Goal: Task Accomplishment & Management: Complete application form

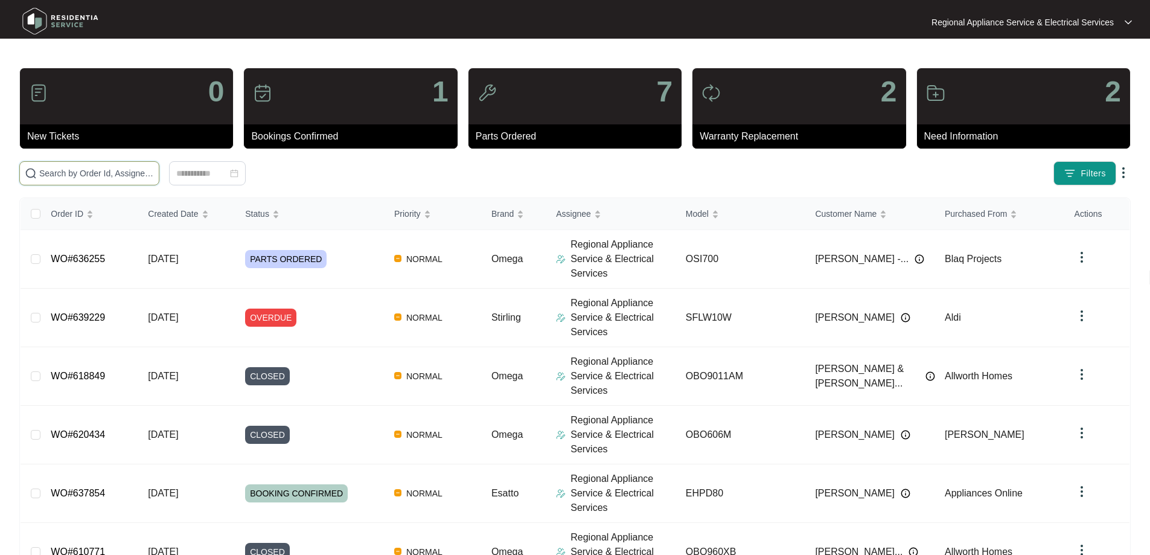
click at [79, 176] on input "text" at bounding box center [96, 173] width 115 height 13
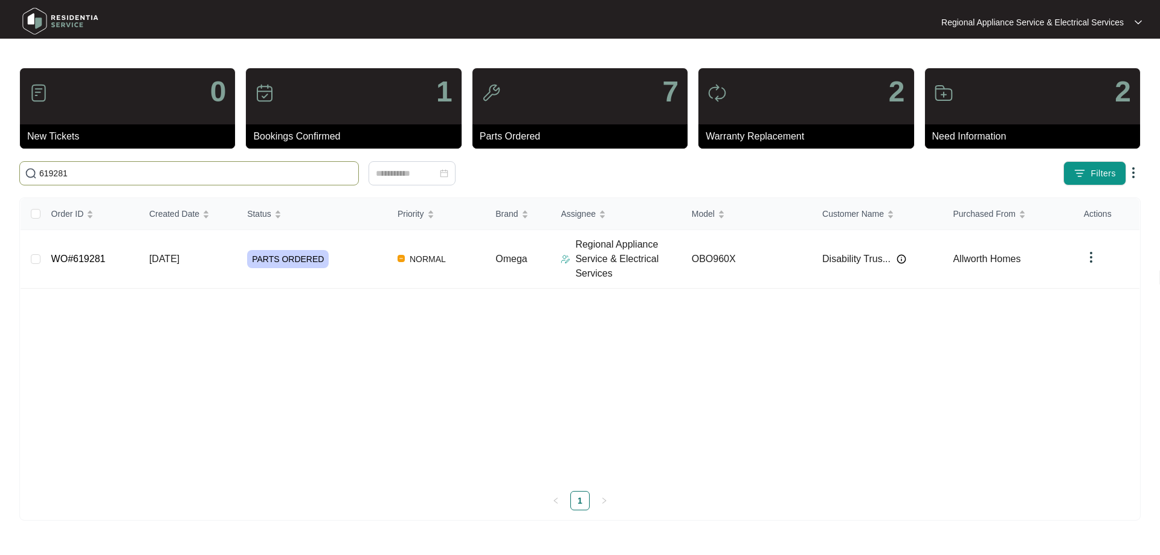
type input "619281"
click at [77, 261] on link "WO#619281" at bounding box center [78, 259] width 54 height 10
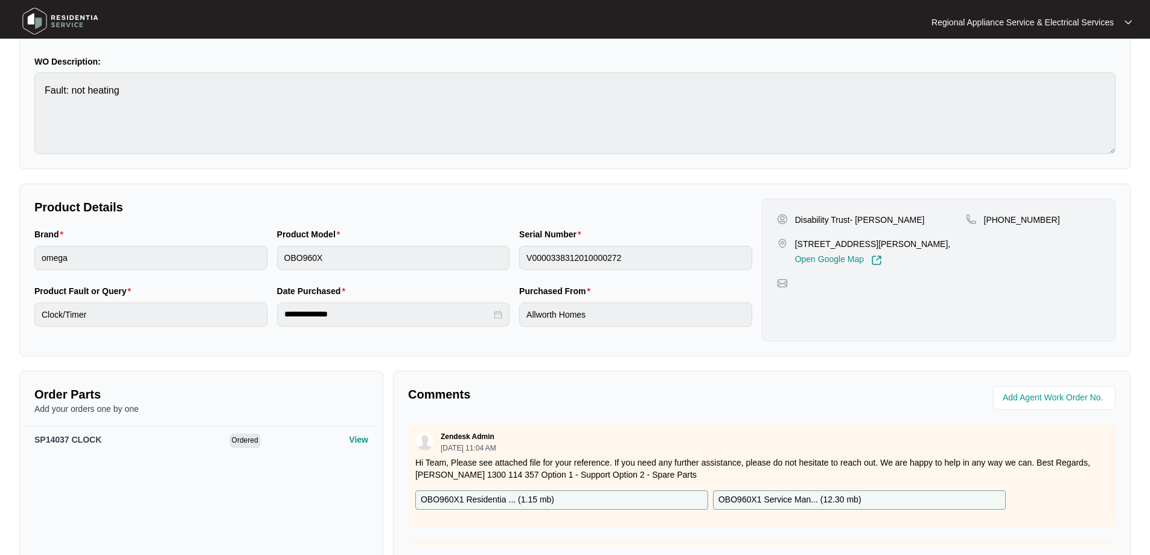
scroll to position [121, 0]
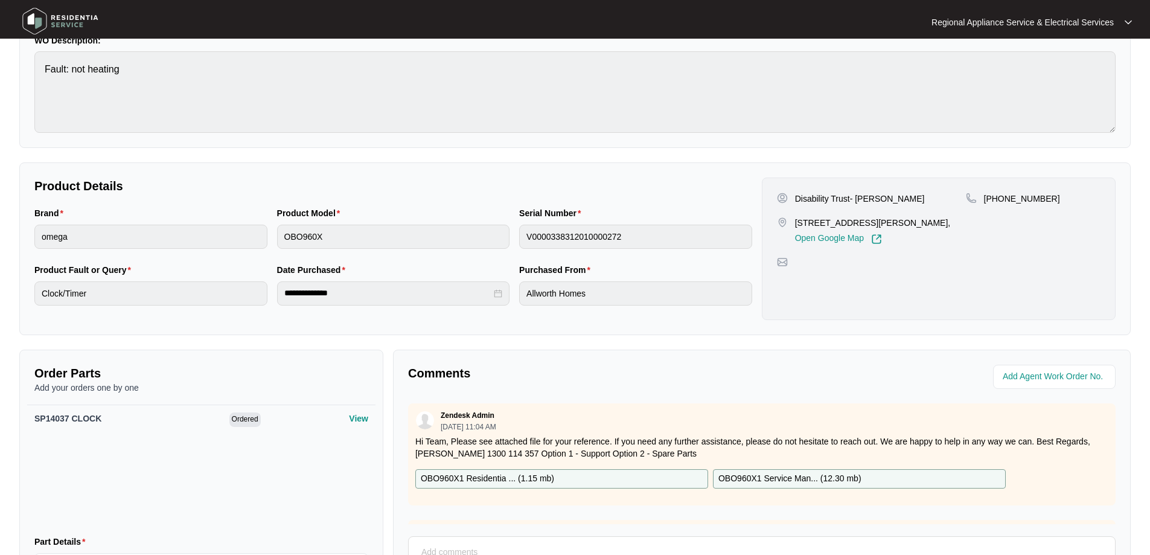
click at [444, 481] on p "OBO960X1 Residentia ... ( 1.15 mb )" at bounding box center [487, 478] width 133 height 13
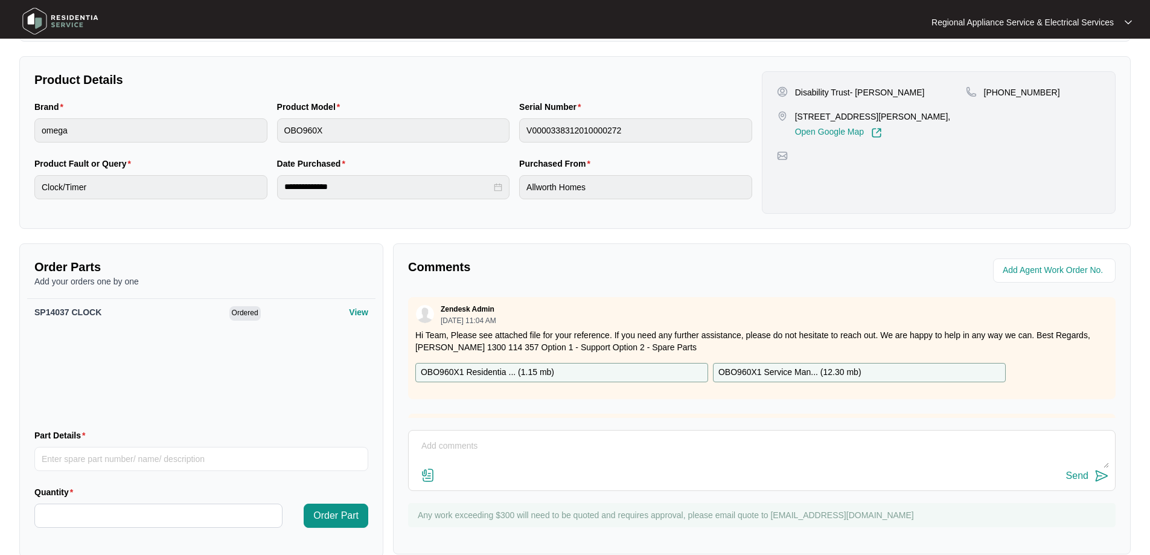
scroll to position [249, 0]
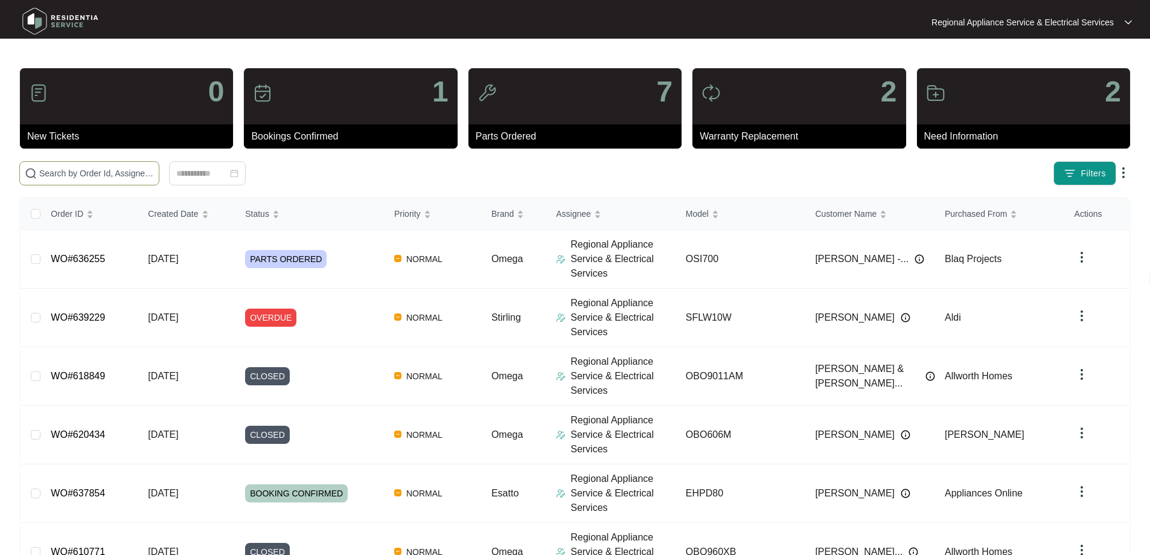
click at [42, 166] on span at bounding box center [89, 173] width 140 height 24
type input "9"
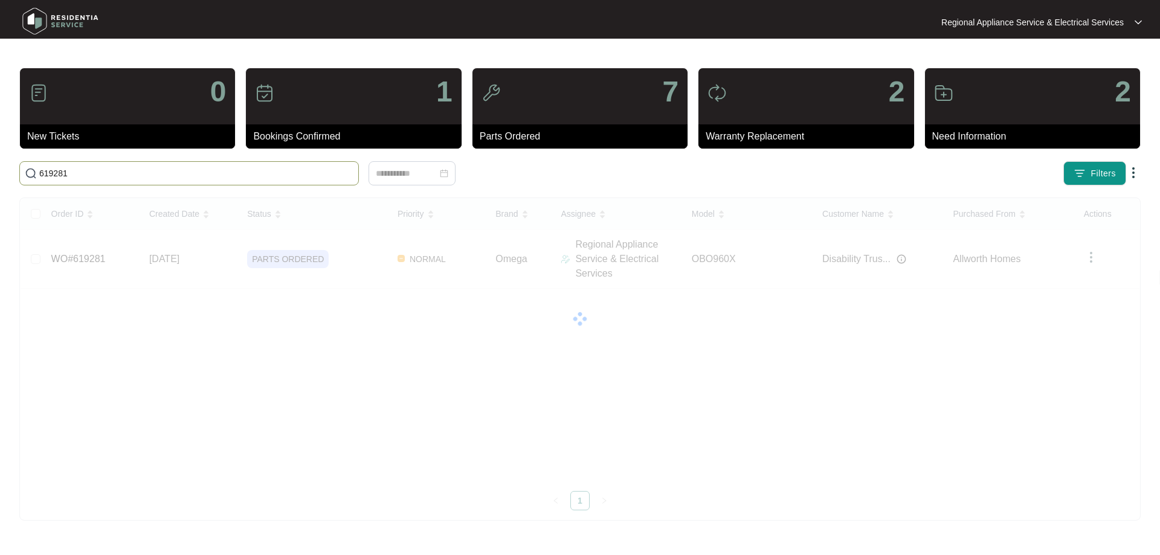
type input "619281"
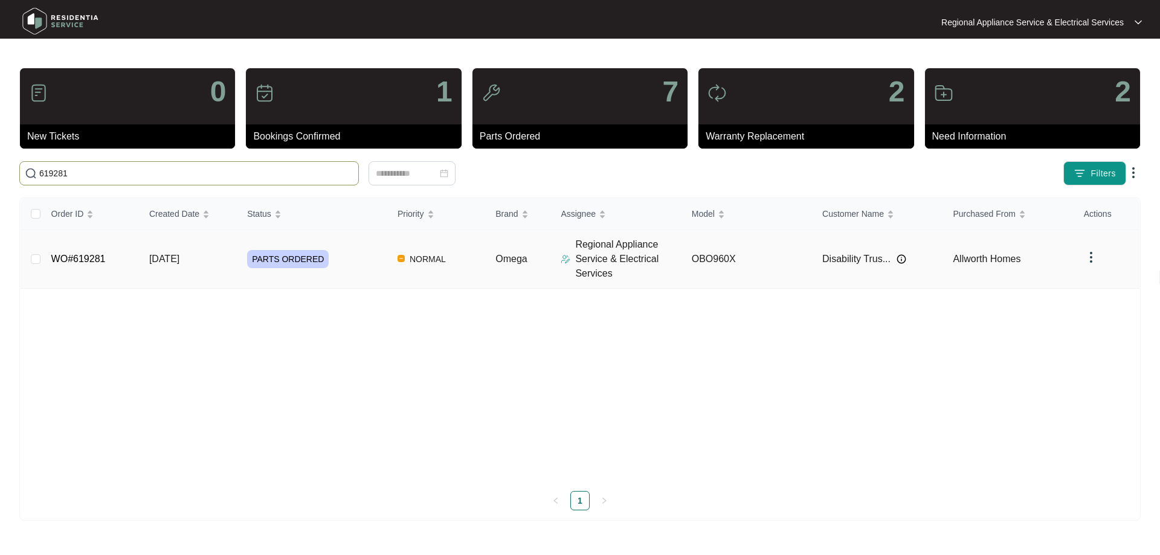
click at [89, 260] on link "WO#619281" at bounding box center [78, 259] width 54 height 10
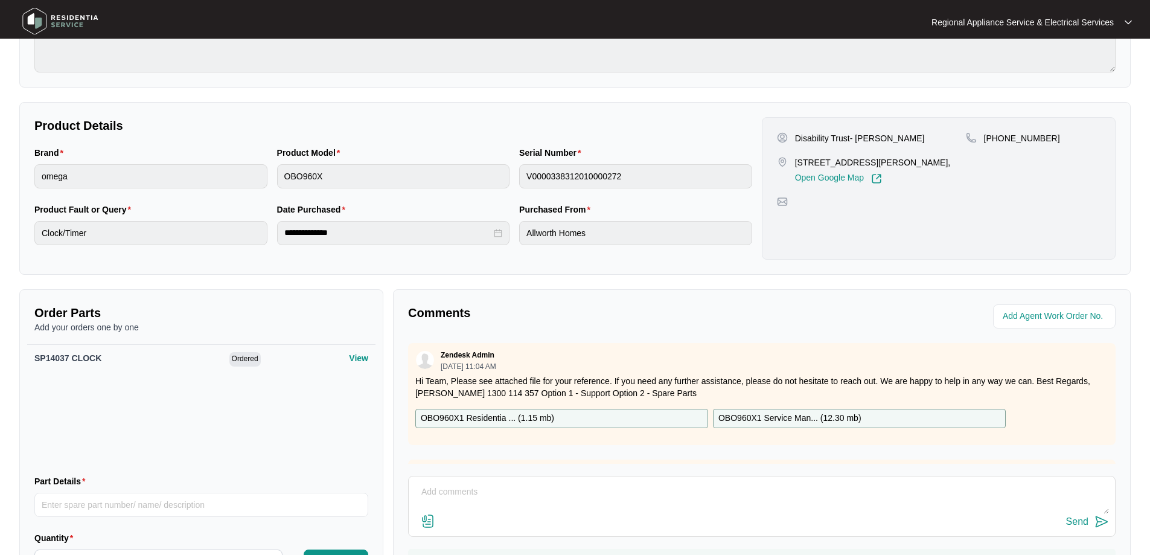
scroll to position [249, 0]
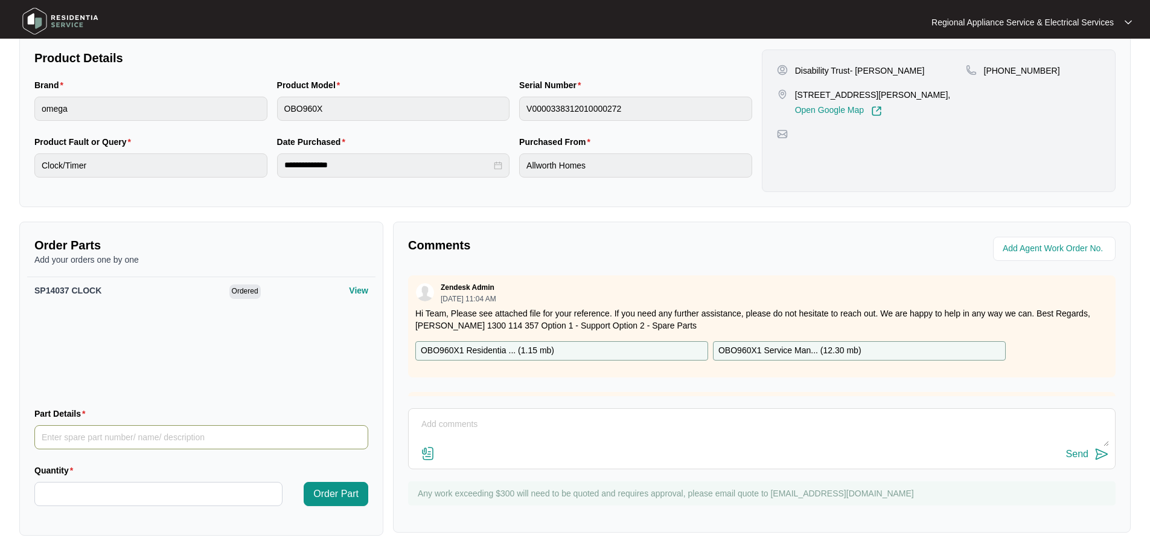
click at [47, 434] on input "Part Details" at bounding box center [201, 437] width 334 height 24
click at [60, 441] on input "Part Details" at bounding box center [201, 437] width 334 height 24
paste input "SP12985"
type input "SP12985"
drag, startPoint x: 68, startPoint y: 486, endPoint x: 74, endPoint y: 490, distance: 7.7
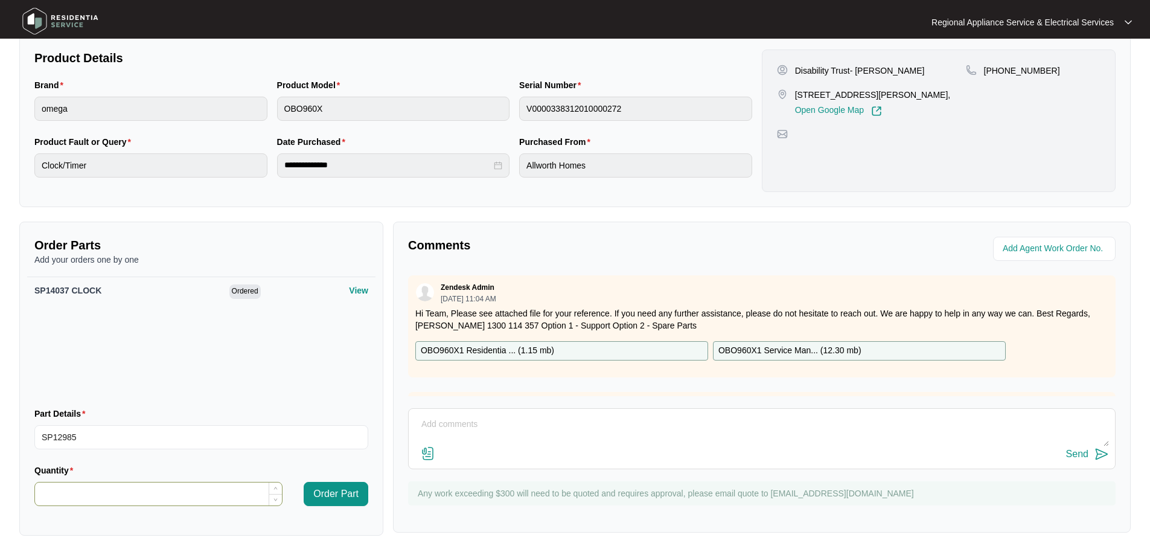
click at [68, 486] on input "Quantity" at bounding box center [158, 494] width 247 height 23
type input "*"
click at [332, 494] on span "Order Part" at bounding box center [335, 494] width 45 height 14
click at [109, 434] on input "Part Details" at bounding box center [201, 437] width 334 height 24
paste input "SP18511"
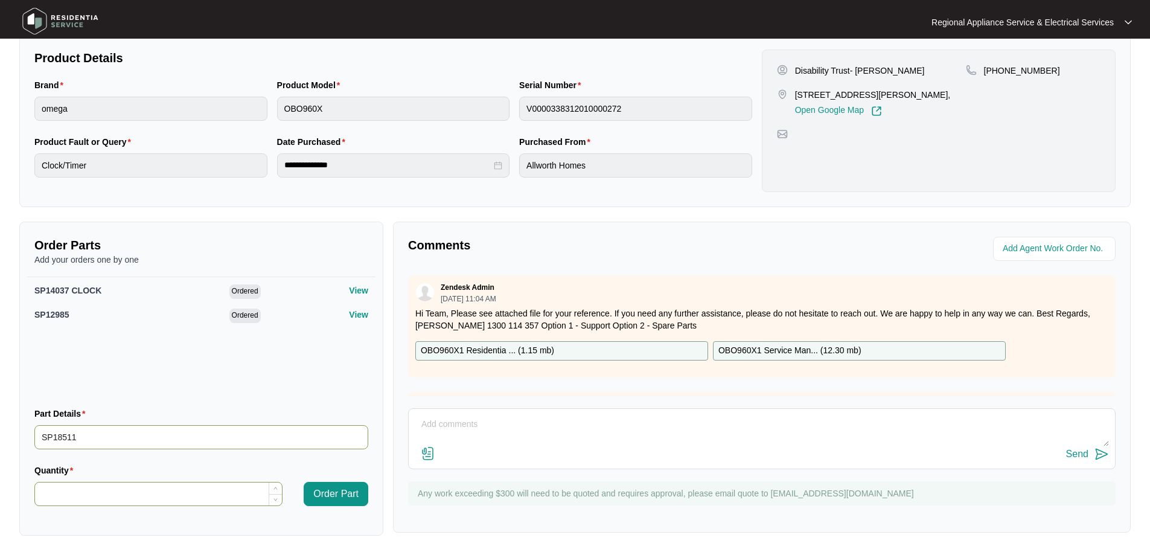
type input "SP18511"
click at [115, 501] on input "Quantity" at bounding box center [158, 494] width 247 height 23
type input "*"
click at [332, 495] on span "Order Part" at bounding box center [335, 494] width 45 height 14
click at [52, 438] on input "Part Details" at bounding box center [201, 437] width 334 height 24
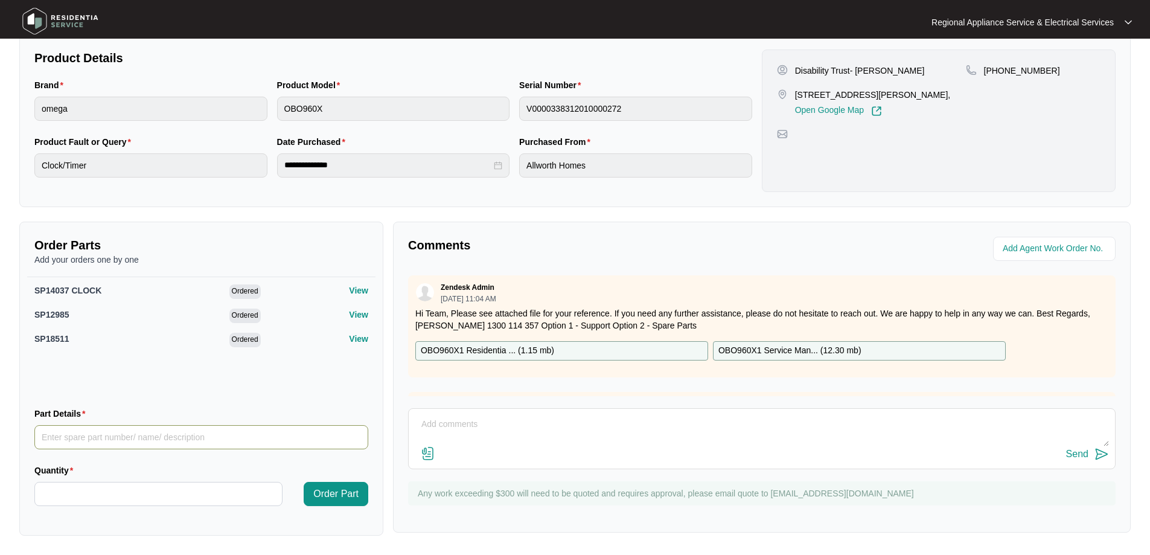
click at [59, 440] on input "Part Details" at bounding box center [201, 437] width 334 height 24
paste input "SP14046"
type input "SP14046"
click at [47, 492] on input "Quantity" at bounding box center [158, 494] width 247 height 23
type input "*"
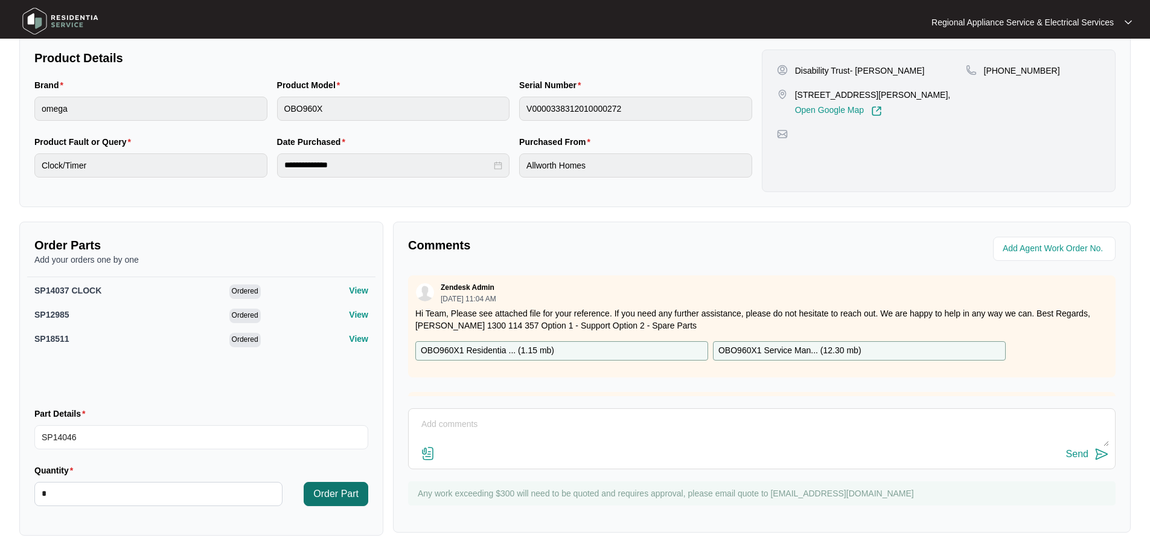
click at [327, 493] on span "Order Part" at bounding box center [335, 494] width 45 height 14
click at [82, 429] on input "Part Details" at bounding box center [201, 437] width 334 height 24
paste input "SP18502"
type input "SP18502"
click at [54, 484] on input "Quantity" at bounding box center [158, 494] width 247 height 23
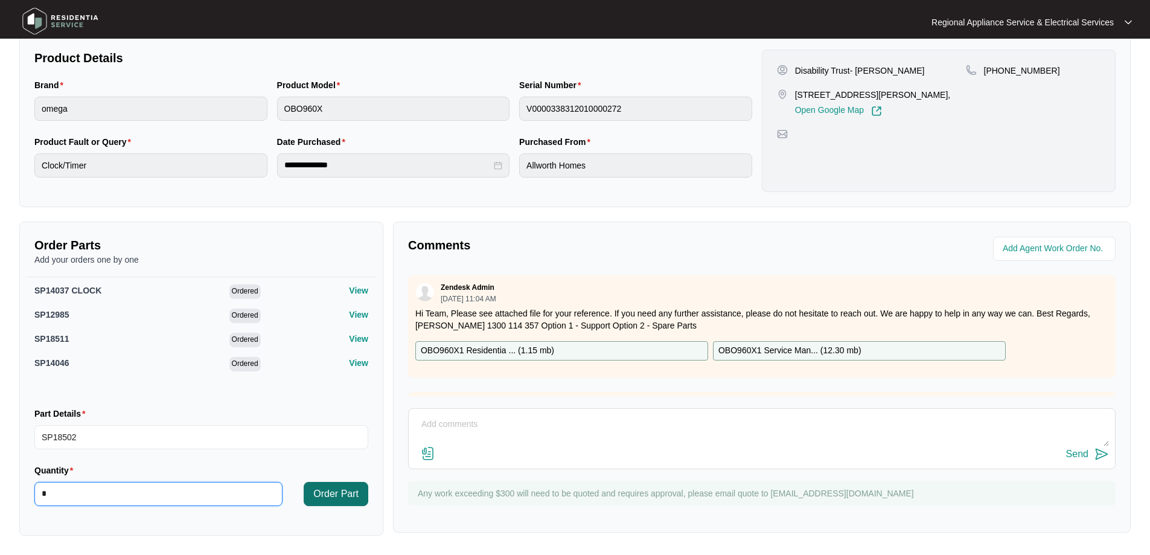
type input "*"
click at [338, 493] on span "Order Part" at bounding box center [335, 494] width 45 height 14
click at [79, 436] on input "Part Details" at bounding box center [201, 437] width 334 height 24
paste input "SP13000"
type input "SP13000"
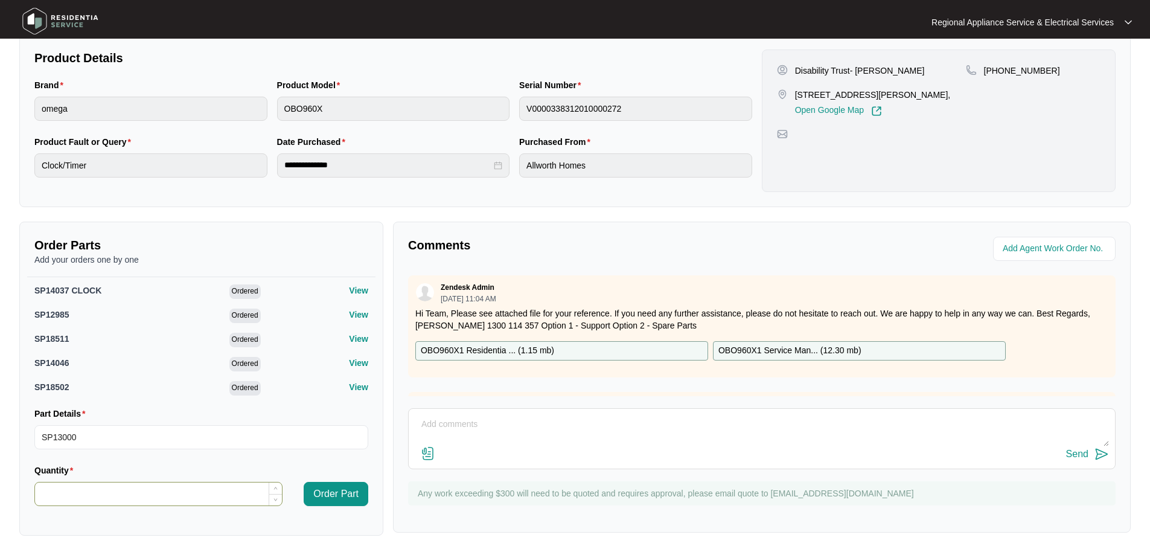
click at [85, 499] on input "Quantity" at bounding box center [158, 494] width 247 height 23
type input "*"
click at [328, 499] on span "Order Part" at bounding box center [335, 494] width 45 height 14
click at [50, 434] on input "Part Details" at bounding box center [201, 437] width 334 height 24
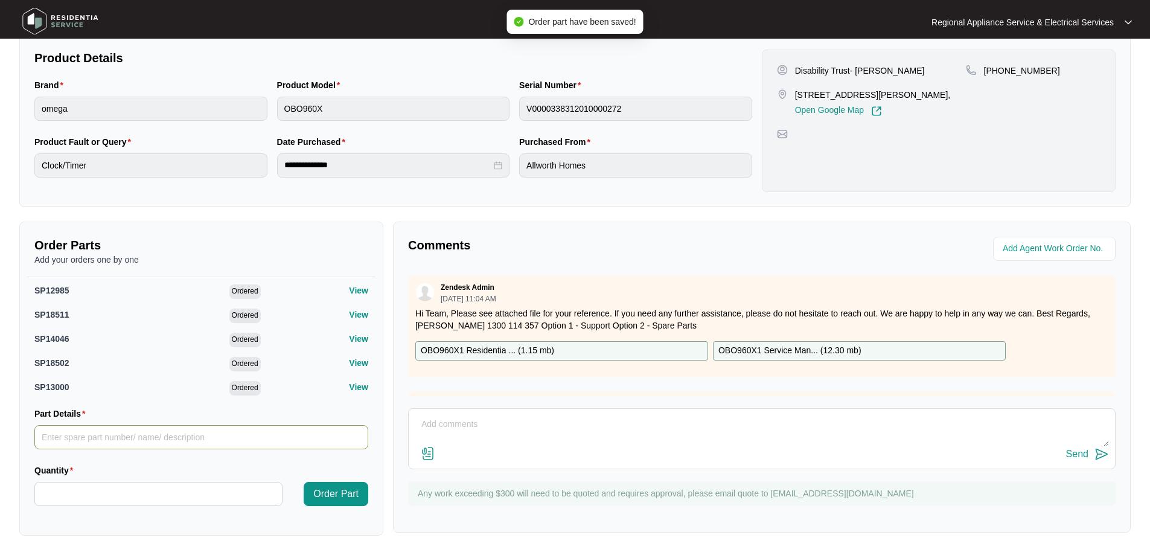
paste input "SP12991"
type input "SP12991"
click at [47, 487] on input "Quantity" at bounding box center [158, 494] width 247 height 23
type input "*"
click at [336, 495] on span "Order Part" at bounding box center [335, 494] width 45 height 14
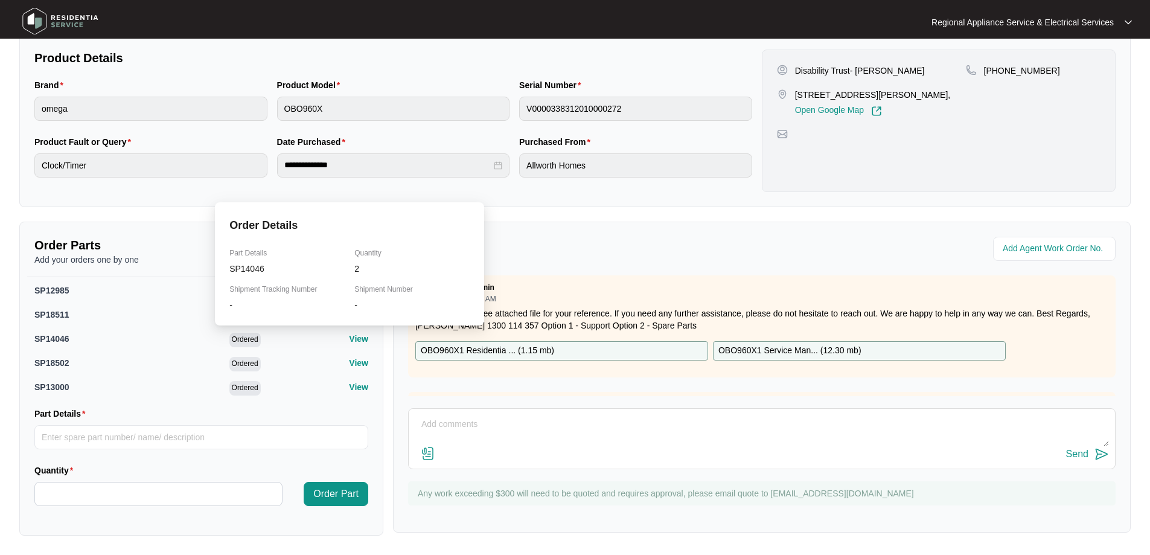
click at [352, 340] on p "View" at bounding box center [358, 339] width 19 height 12
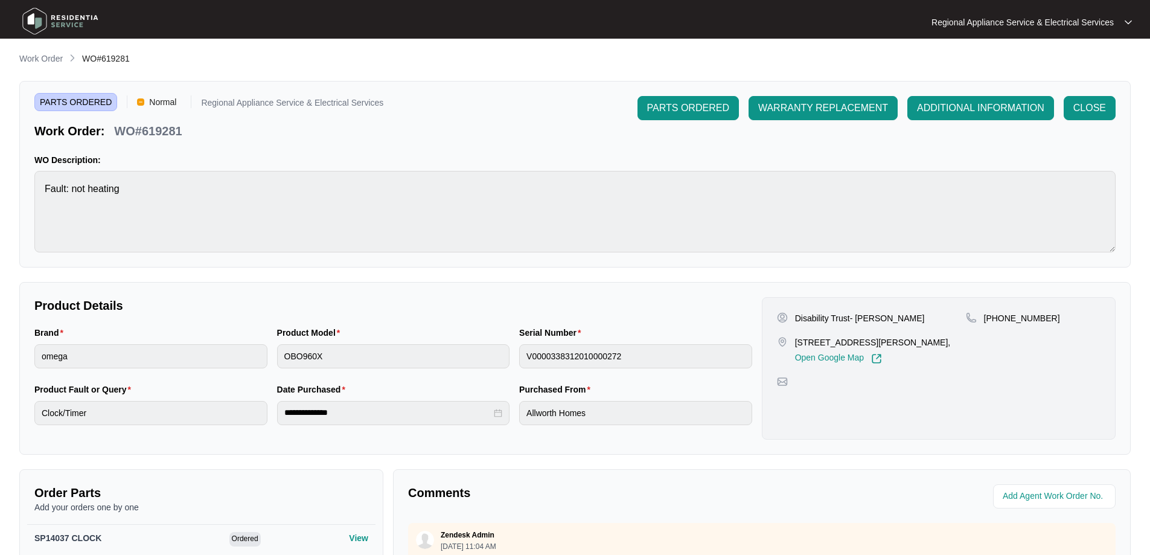
scroll to position [0, 0]
